Goal: Check status: Check status

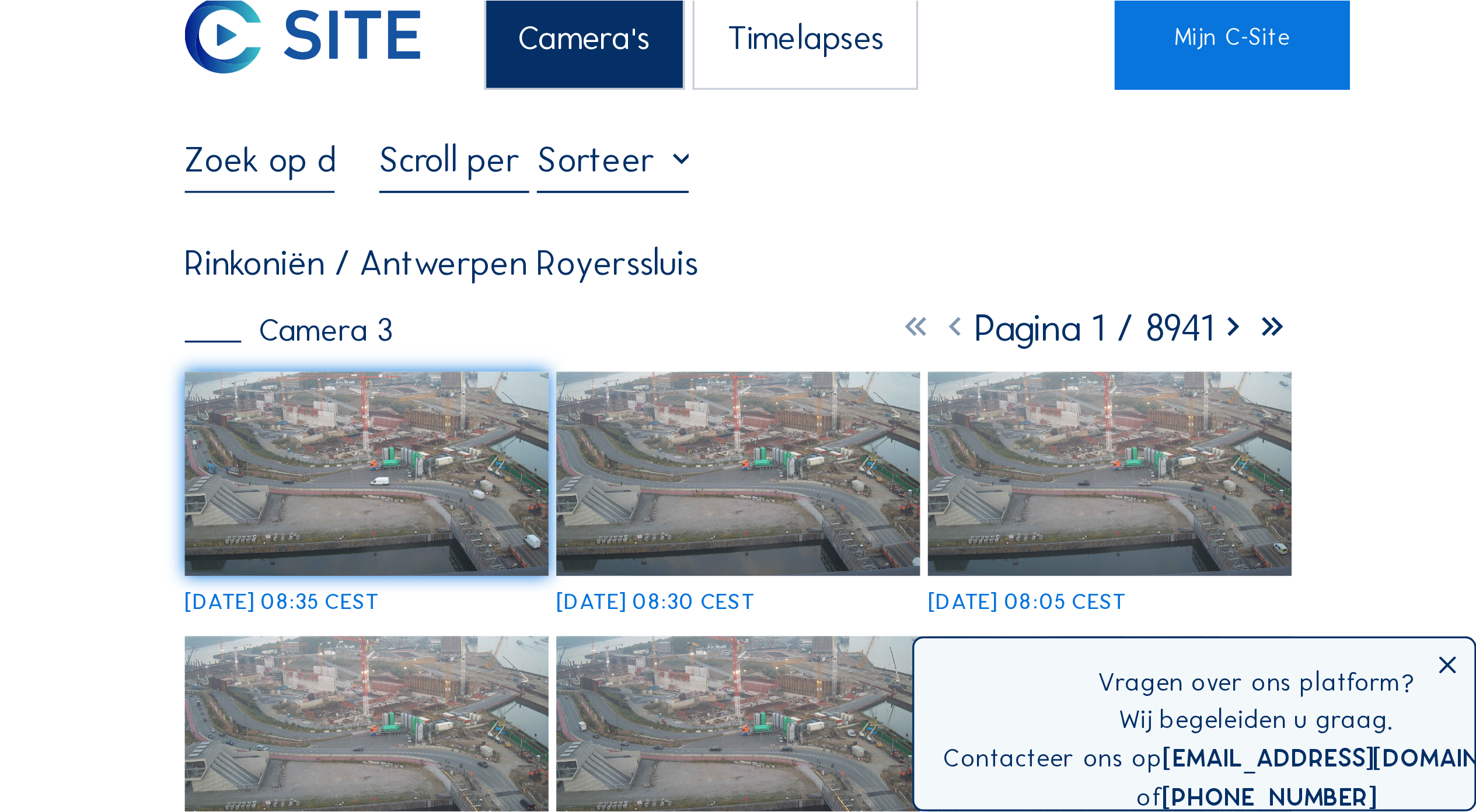
scroll to position [23, 0]
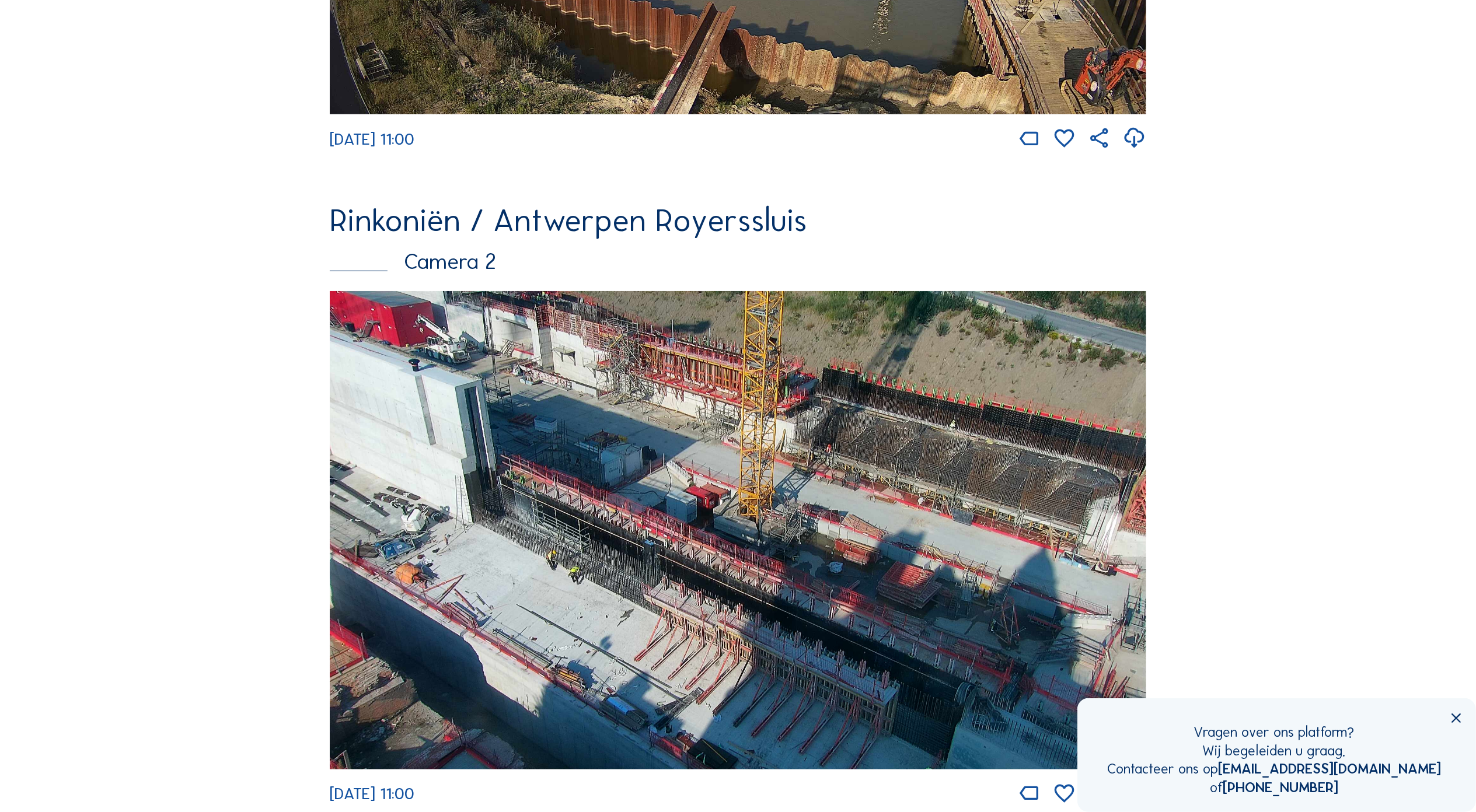
scroll to position [700, 0]
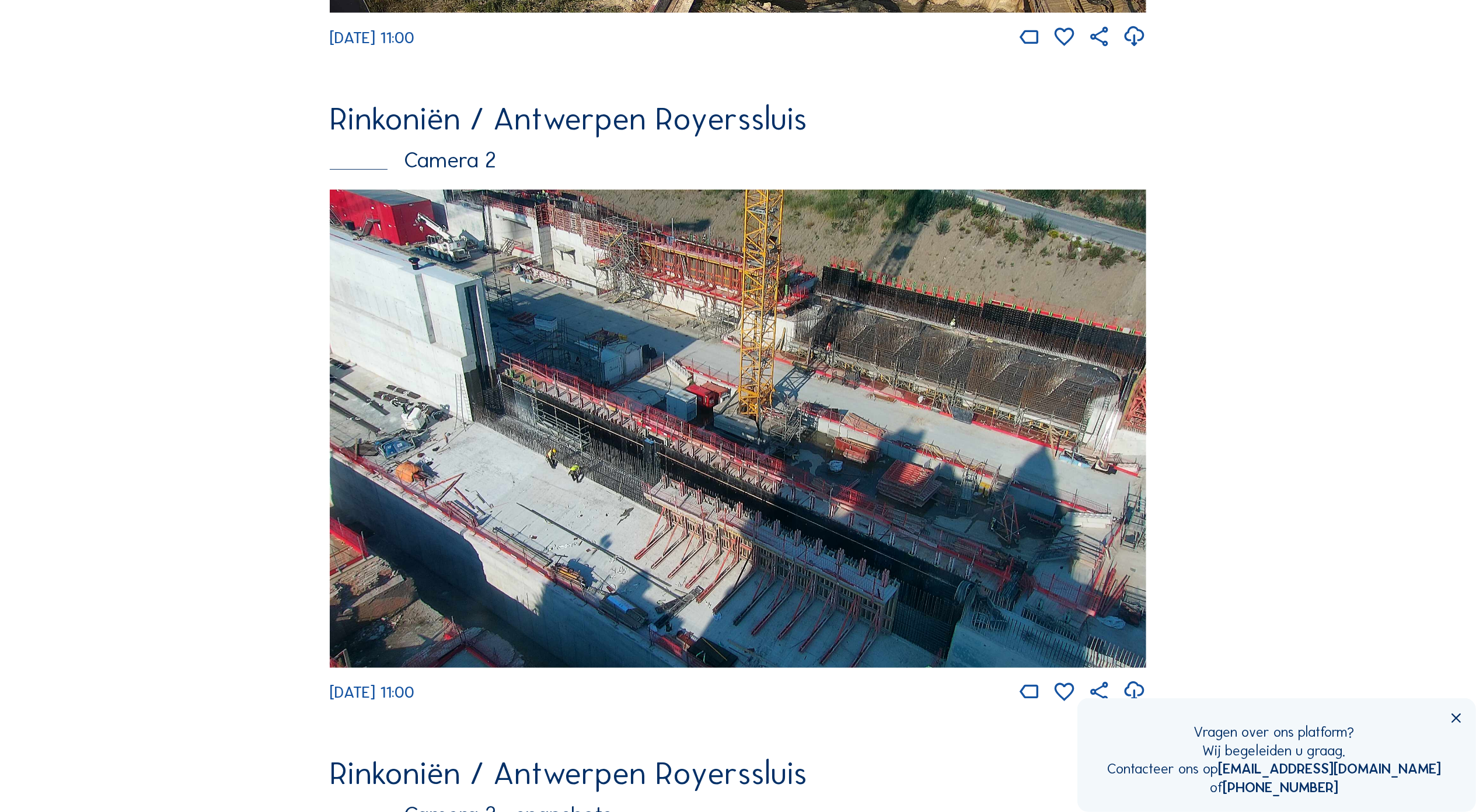
click at [442, 243] on img at bounding box center [738, 429] width 816 height 478
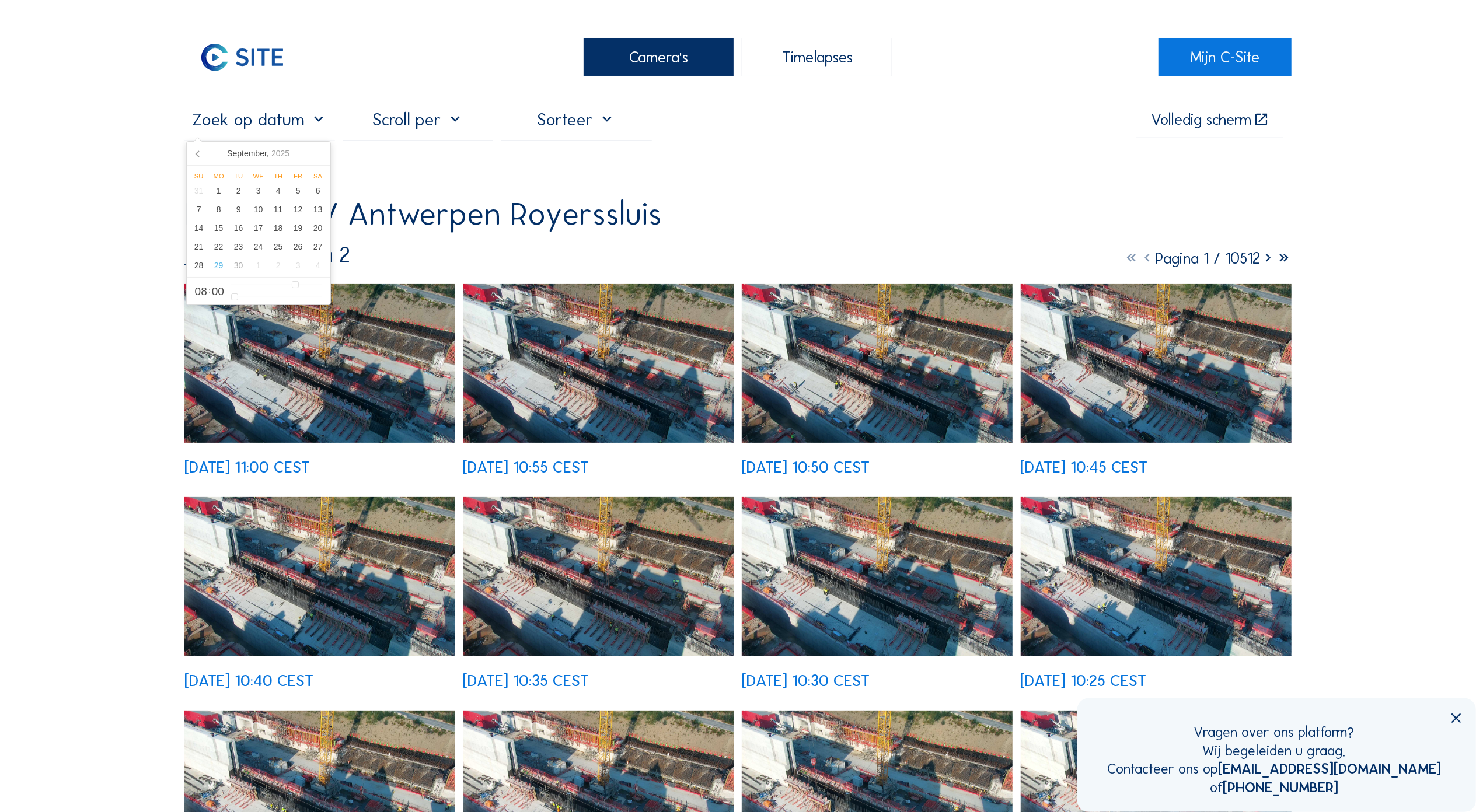
click at [286, 120] on input "text" at bounding box center [260, 119] width 151 height 21
click at [202, 155] on icon at bounding box center [198, 153] width 18 height 18
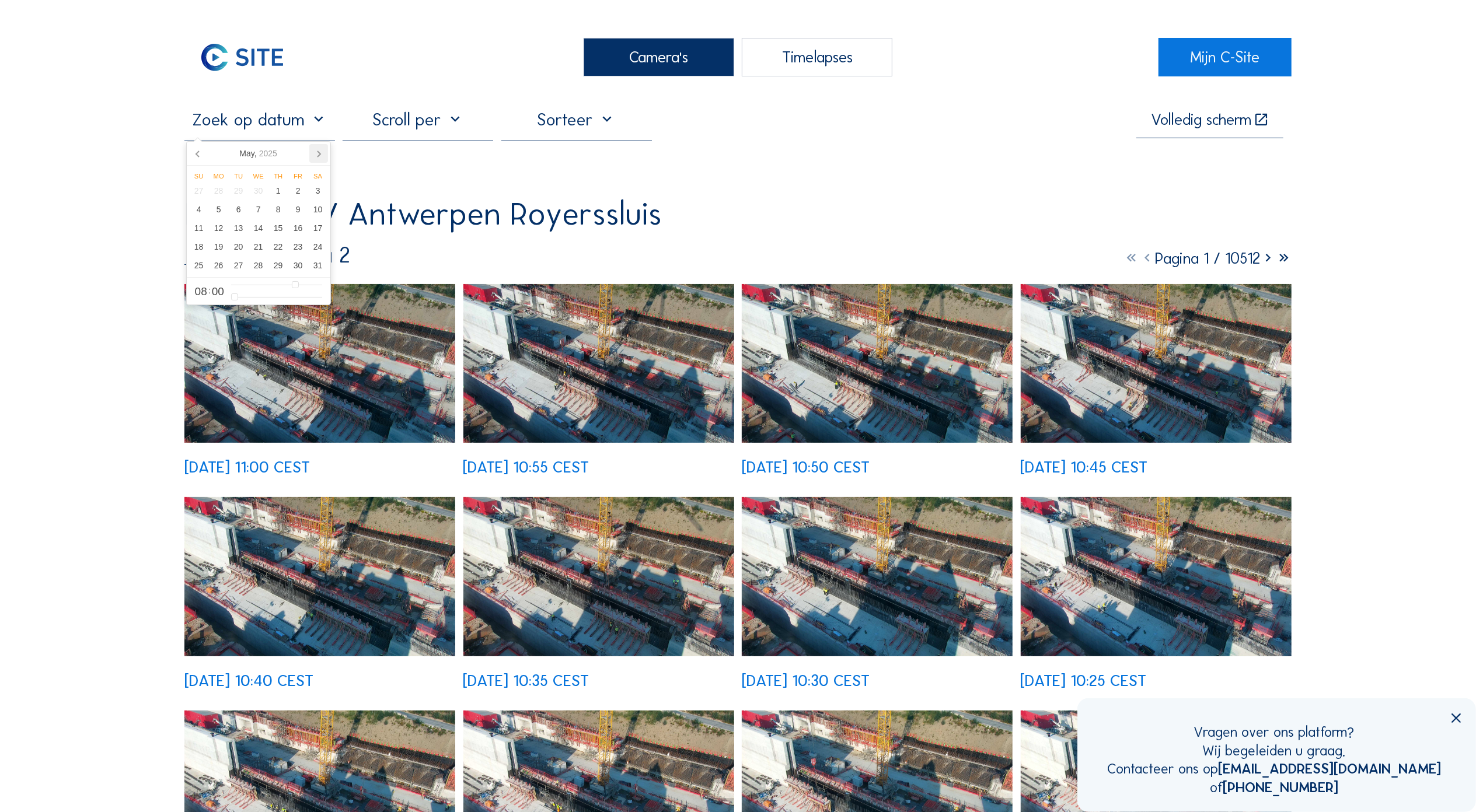
click at [316, 149] on icon at bounding box center [318, 153] width 18 height 18
click at [292, 197] on div "6" at bounding box center [298, 191] width 20 height 18
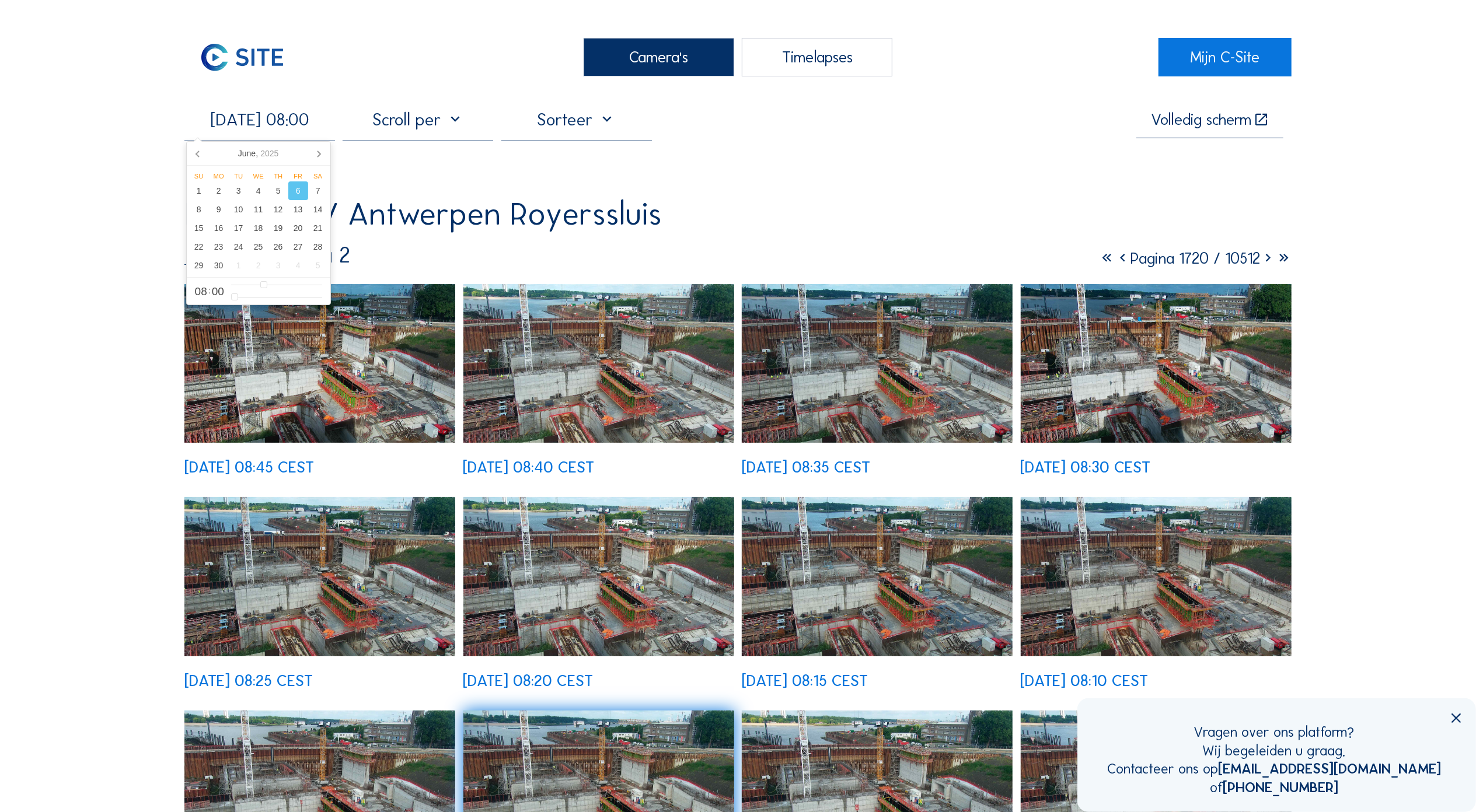
click at [388, 243] on img at bounding box center [320, 363] width 271 height 158
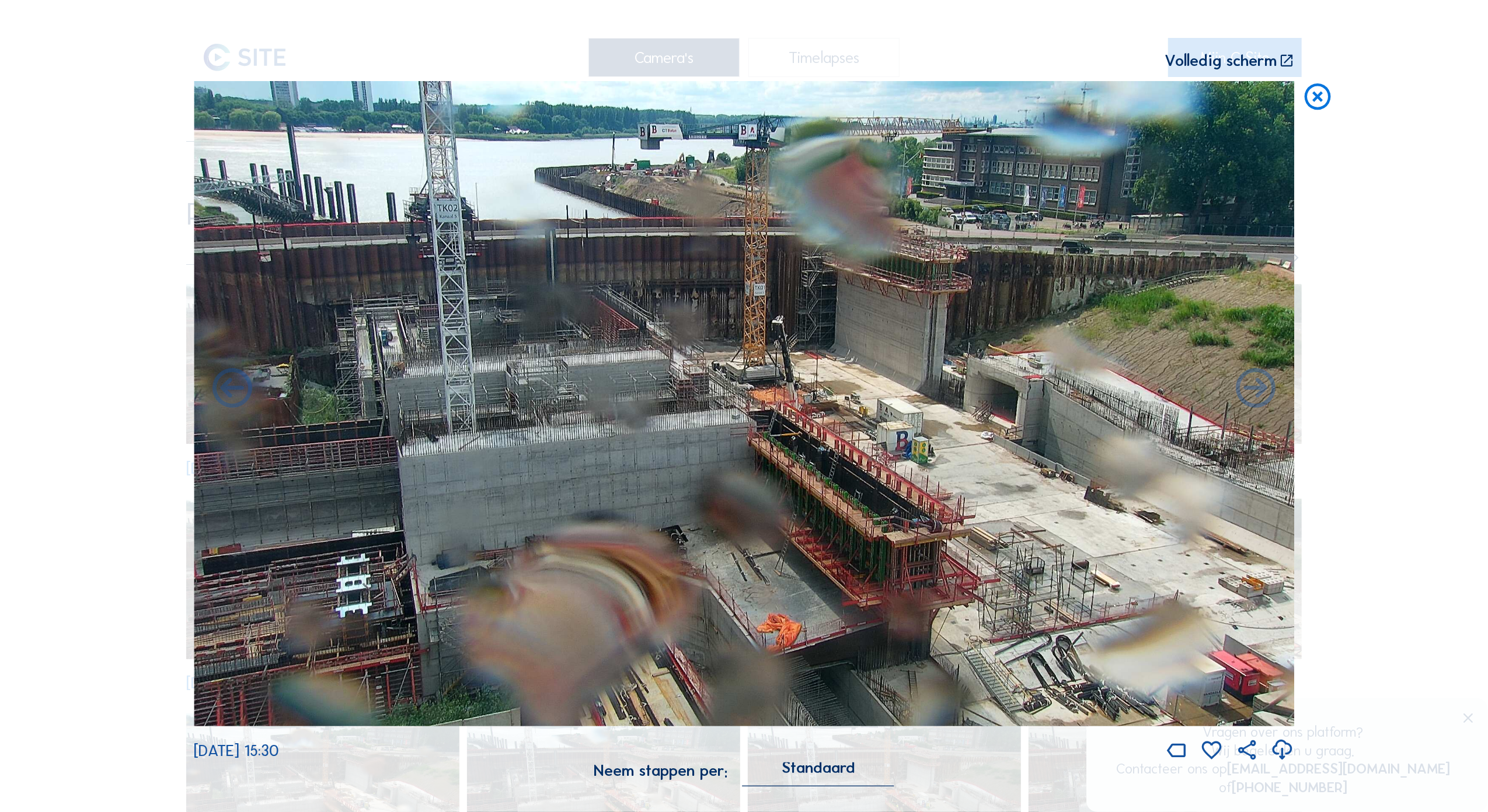
click at [273, 56] on div "Scroll om door de tijd te reizen | Druk op de 'Alt'-knop + scroll om te Zoomen …" at bounding box center [580, 61] width 773 height 15
click at [442, 94] on icon at bounding box center [1317, 97] width 32 height 32
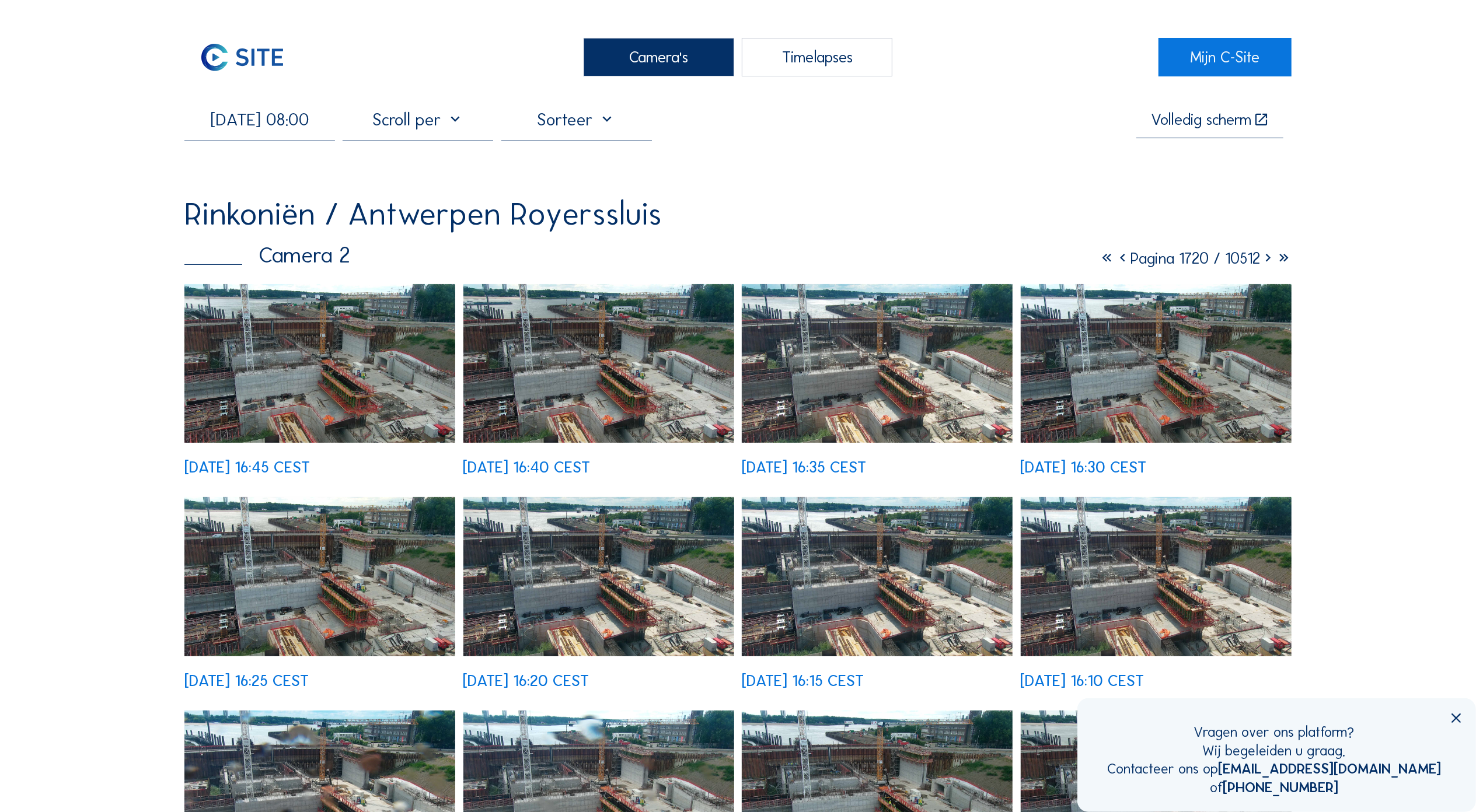
click at [320, 125] on input "[DATE] 08:00" at bounding box center [260, 119] width 151 height 21
click at [322, 212] on div "14" at bounding box center [318, 209] width 20 height 18
type input "[DATE] 08:00"
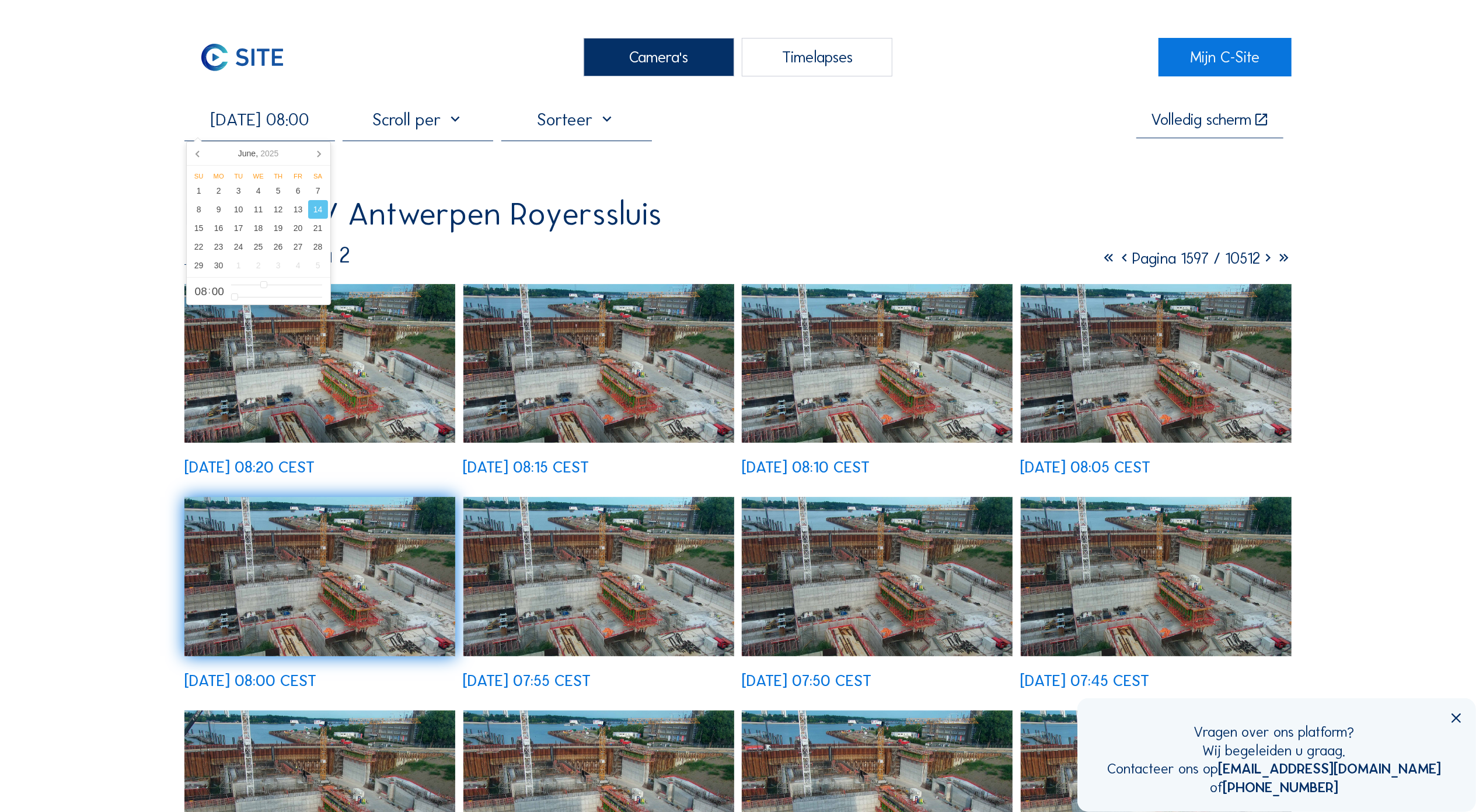
click at [298, 243] on img at bounding box center [320, 363] width 271 height 158
